Goal: Navigation & Orientation: Find specific page/section

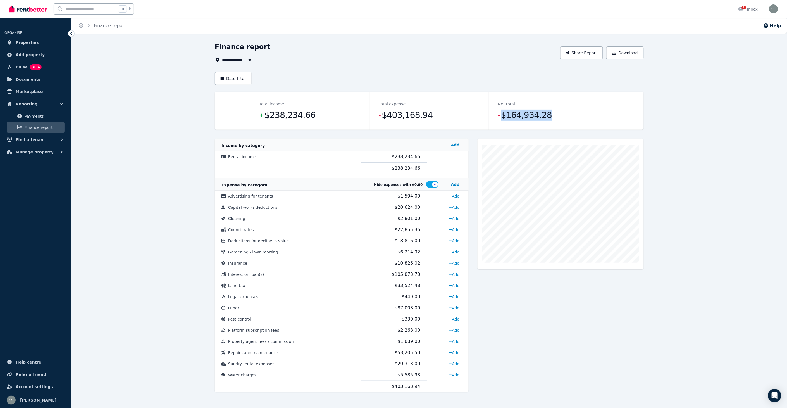
drag, startPoint x: 502, startPoint y: 116, endPoint x: 546, endPoint y: 115, distance: 44.7
click at [546, 115] on dd "- $164,934.28" at bounding box center [548, 114] width 101 height 11
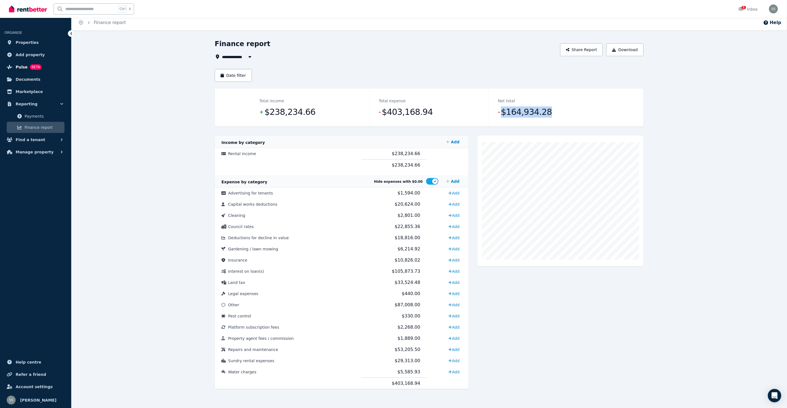
click at [21, 66] on span "Pulse" at bounding box center [22, 67] width 12 height 7
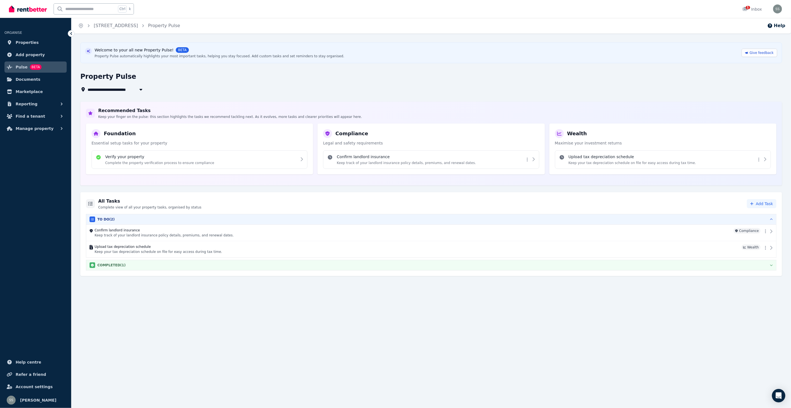
drag, startPoint x: 157, startPoint y: 265, endPoint x: 159, endPoint y: 268, distance: 3.2
click at [157, 266] on div "COMPLETED ( 1 )" at bounding box center [432, 265] width 684 height 6
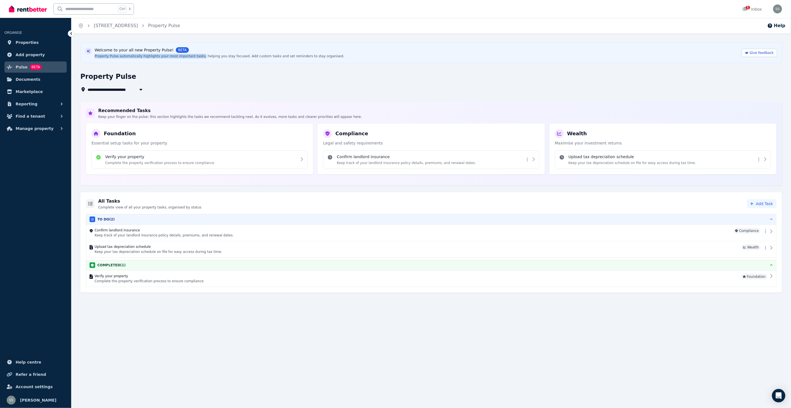
drag, startPoint x: 193, startPoint y: 56, endPoint x: 335, endPoint y: 51, distance: 142.7
click at [335, 51] on div "Welcome to your all new Property Pulse! BETA Property Pulse automatically highl…" at bounding box center [431, 52] width 693 height 11
click at [398, 160] on p "Keep track of your landlord insurance policy details, premiums, and renewal dat…" at bounding box center [406, 162] width 139 height 4
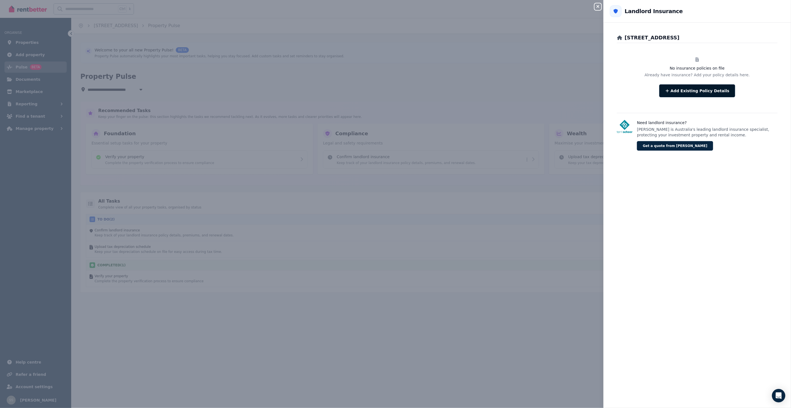
click at [707, 89] on button "Add Existing Policy Details" at bounding box center [698, 90] width 76 height 13
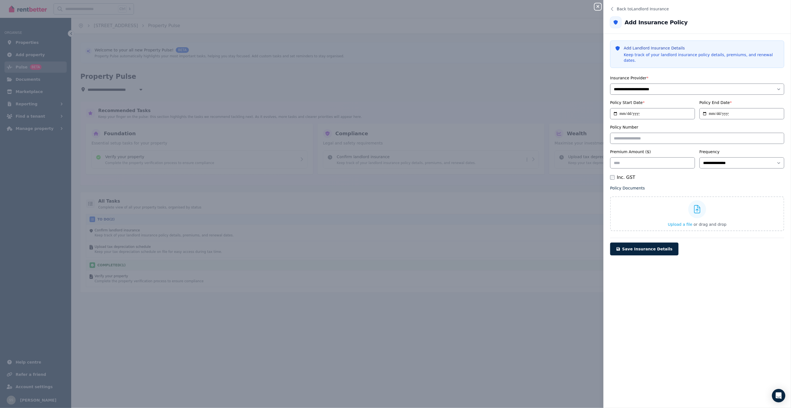
click at [595, 6] on icon "button" at bounding box center [598, 6] width 7 height 4
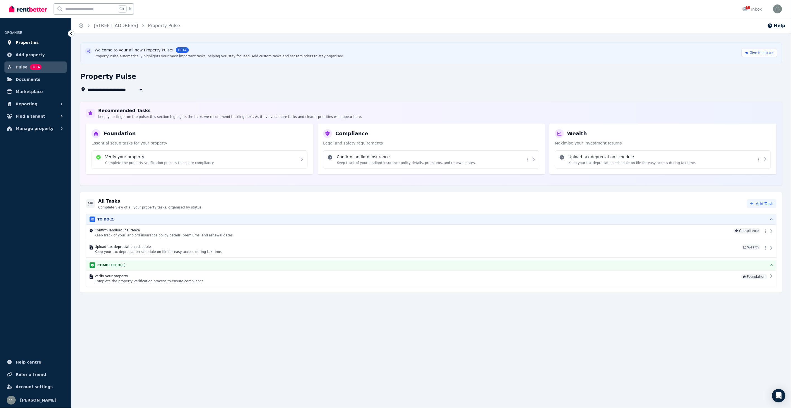
click at [27, 41] on span "Properties" at bounding box center [27, 42] width 23 height 7
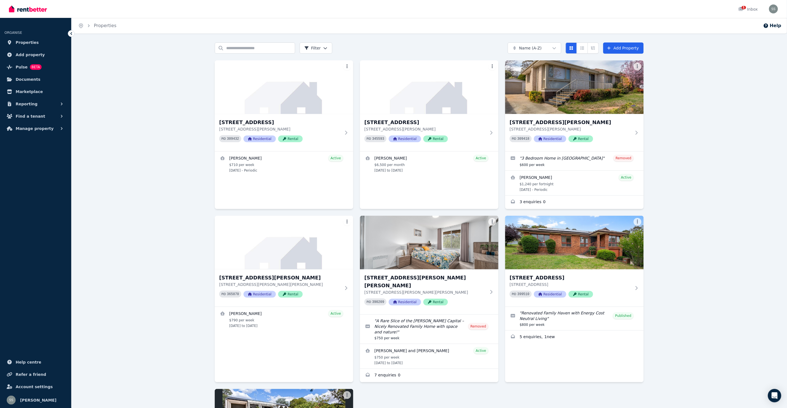
scroll to position [142, 0]
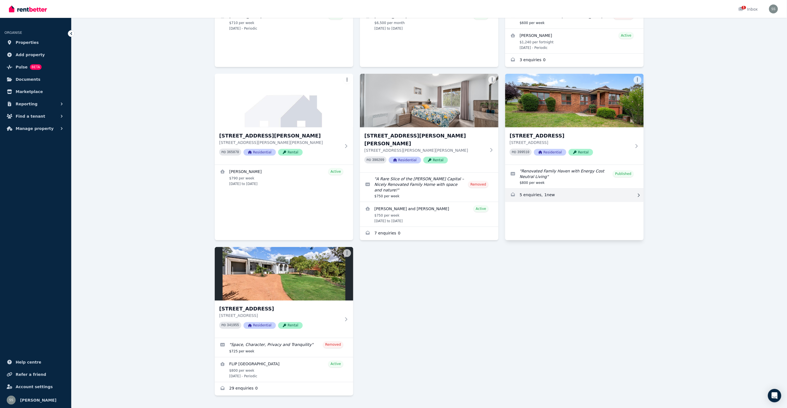
click at [533, 194] on link "Enquiries for 191 Chuculba Cres, Giralang" at bounding box center [574, 194] width 138 height 13
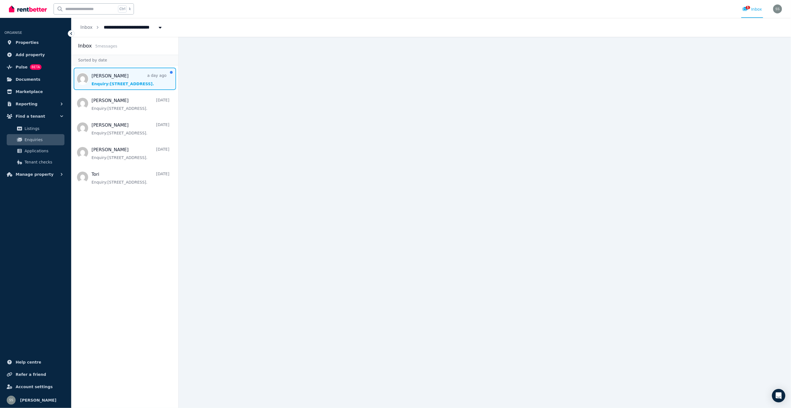
click at [112, 80] on span "Message list" at bounding box center [124, 79] width 107 height 22
